Goal: Obtain resource: Download file/media

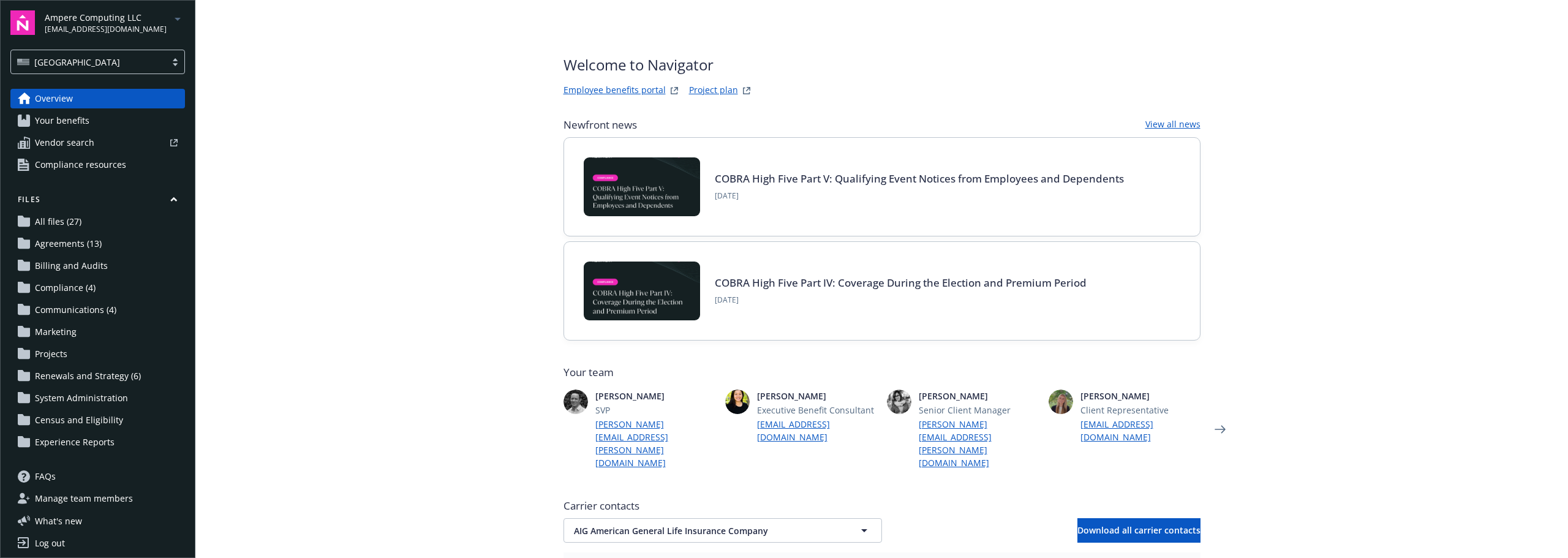
click at [111, 30] on span "[EMAIL_ADDRESS][DOMAIN_NAME]" at bounding box center [105, 29] width 122 height 11
click at [84, 151] on span "Exelixis, Inc." at bounding box center [100, 149] width 100 height 26
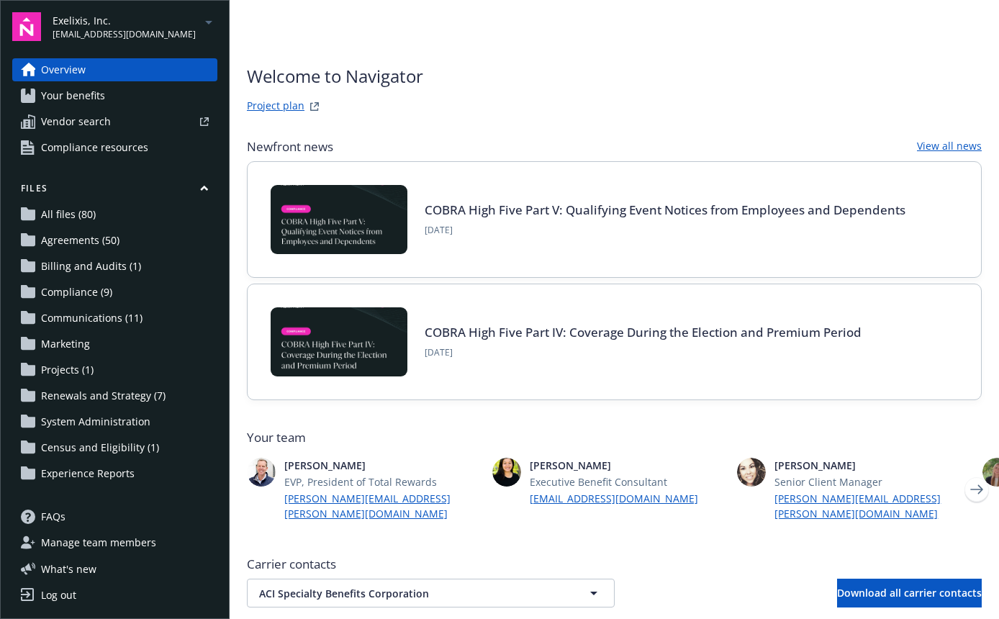
click at [89, 400] on span "Renewals and Strategy (7)" at bounding box center [103, 395] width 125 height 23
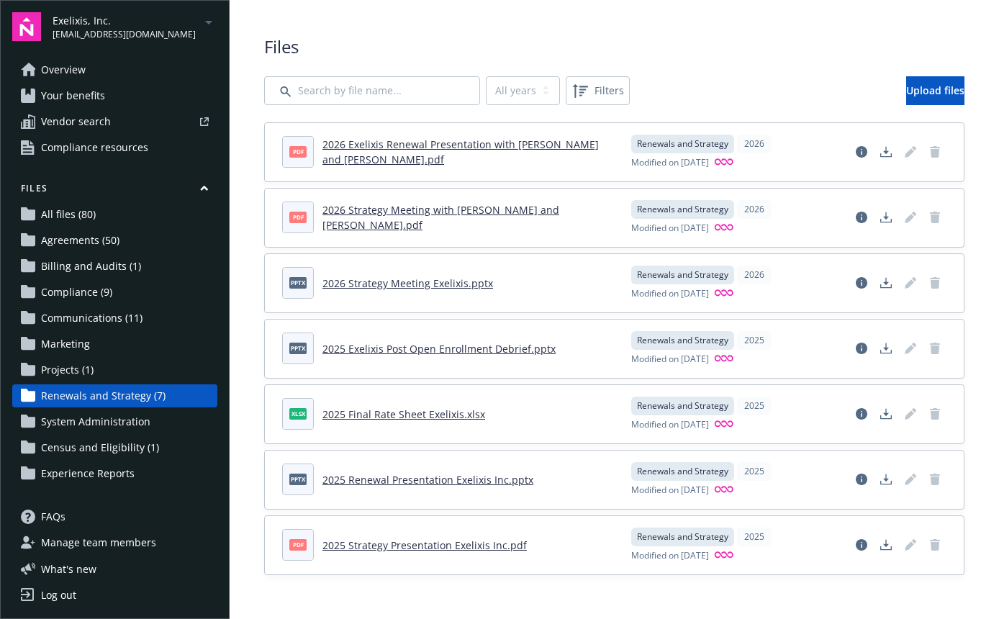
click at [428, 144] on div "2026 Exelixis Renewal Presentation with [PERSON_NAME] and [PERSON_NAME].pdf" at bounding box center [468, 152] width 292 height 30
click at [420, 153] on link "2026 Exelixis Renewal Presentation with [PERSON_NAME] and [PERSON_NAME].pdf" at bounding box center [460, 151] width 276 height 29
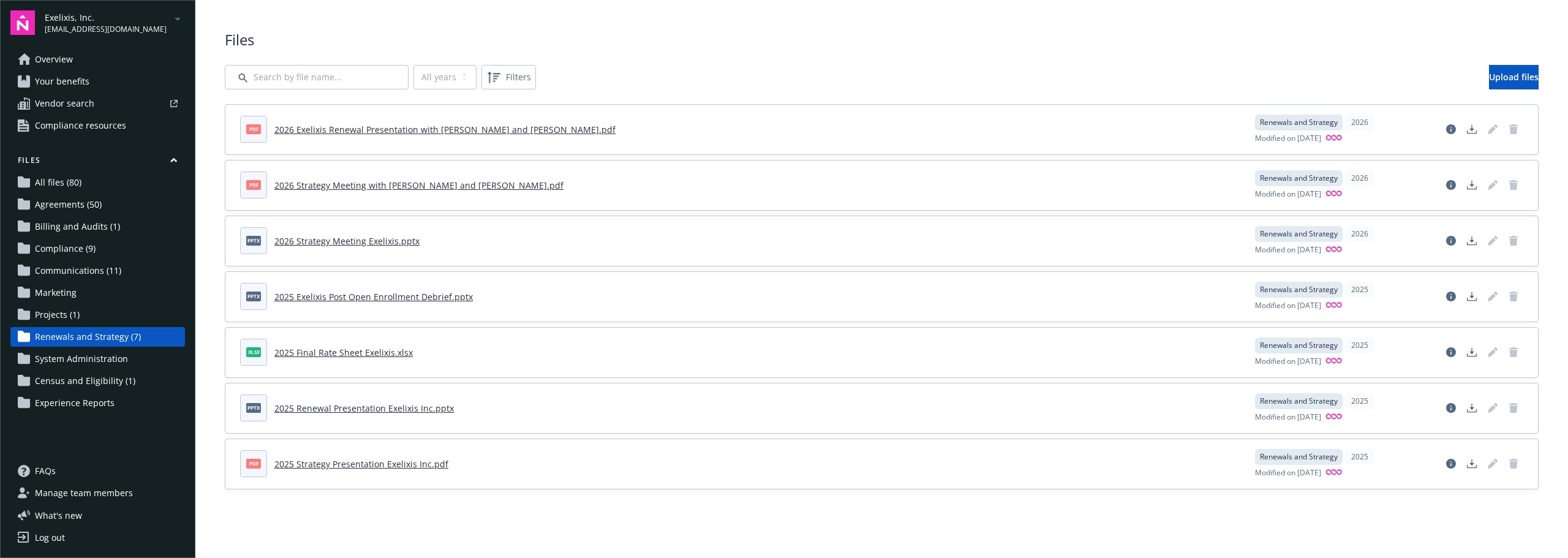
click at [357, 128] on link "2026 Exelixis Renewal Presentation with [PERSON_NAME] and [PERSON_NAME].pdf" at bounding box center [444, 129] width 341 height 12
